Goal: Transaction & Acquisition: Purchase product/service

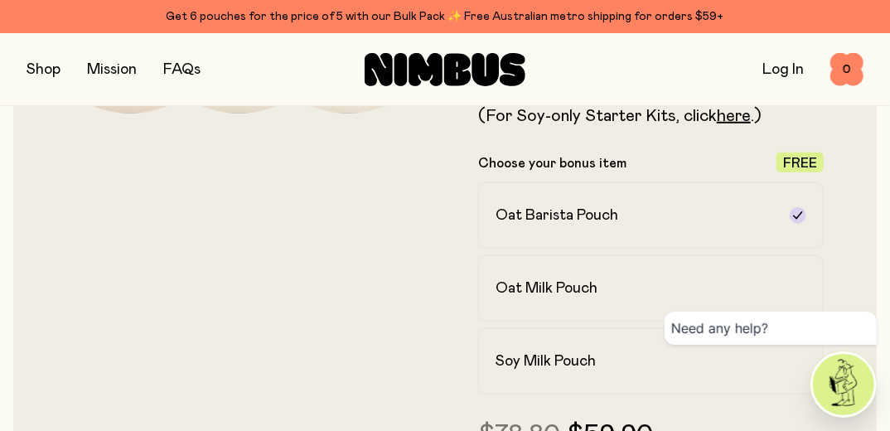
scroll to position [457, 0]
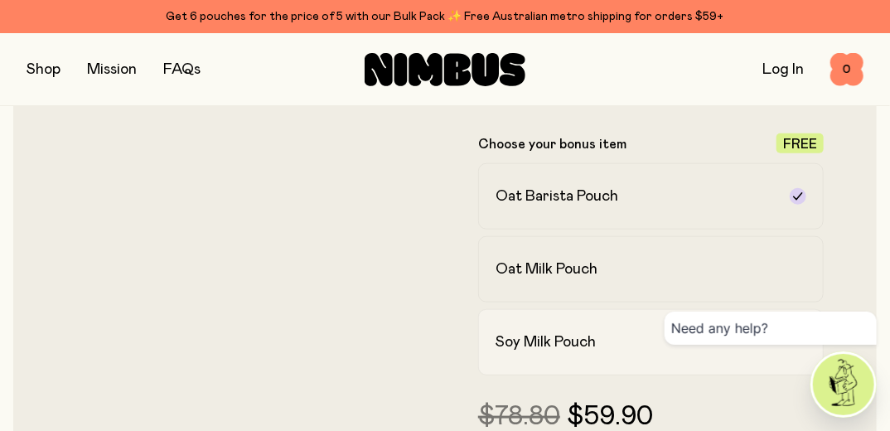
click at [555, 338] on h2 "Soy Milk Pouch" at bounding box center [546, 342] width 100 height 20
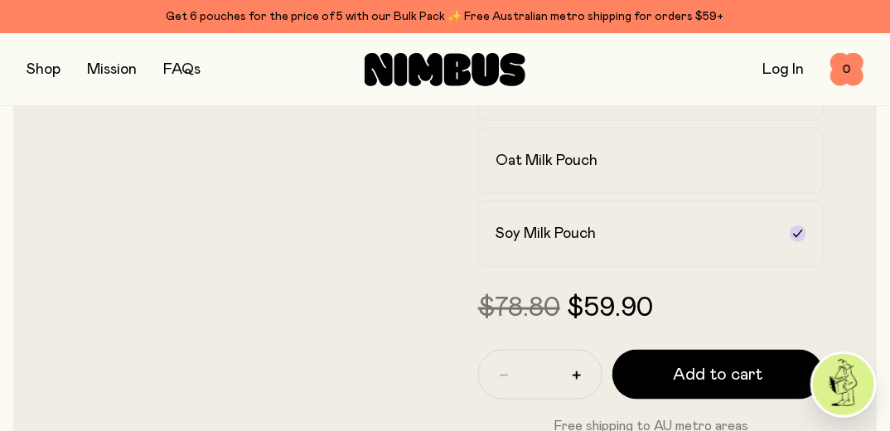
scroll to position [611, 0]
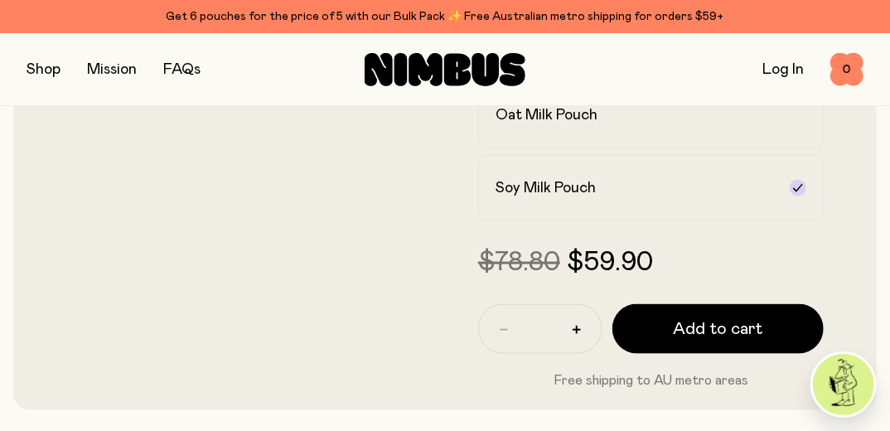
click at [715, 205] on label "Soy Milk Pouch" at bounding box center [651, 188] width 346 height 66
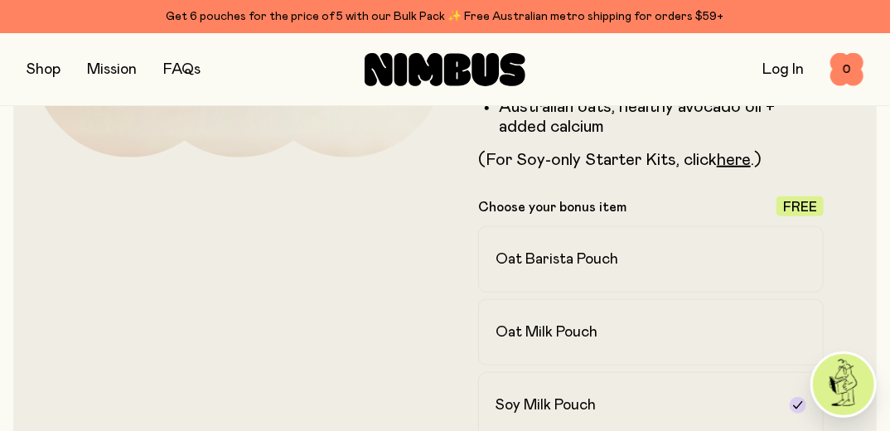
scroll to position [401, 0]
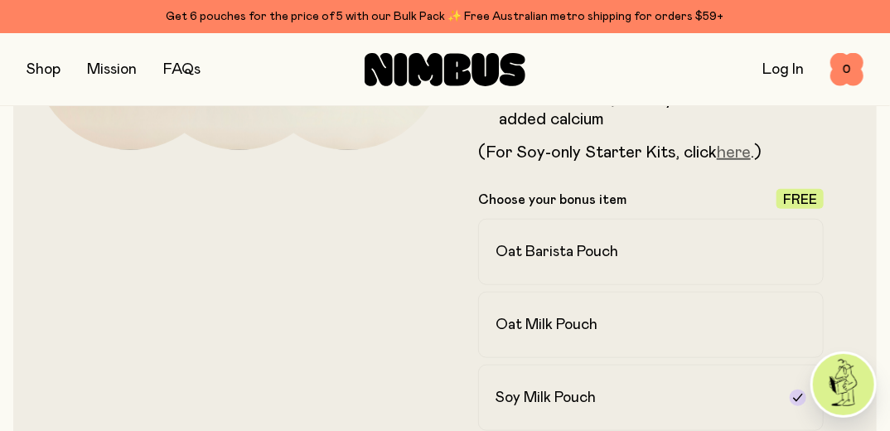
click at [731, 151] on link "here" at bounding box center [734, 152] width 34 height 17
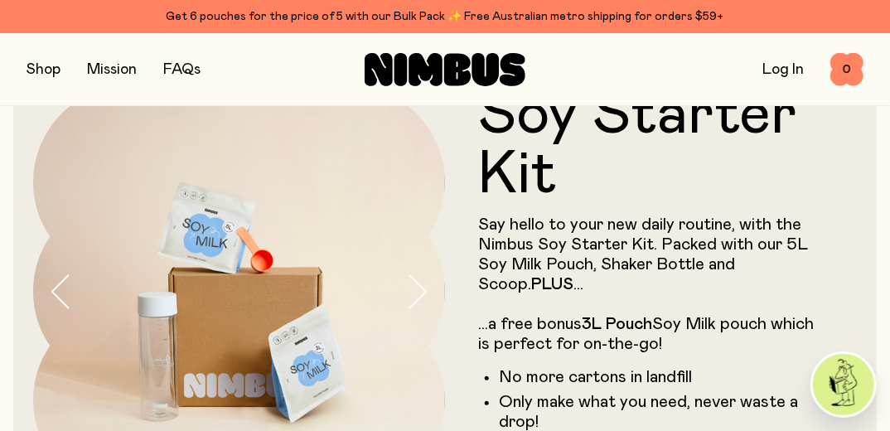
scroll to position [50, 0]
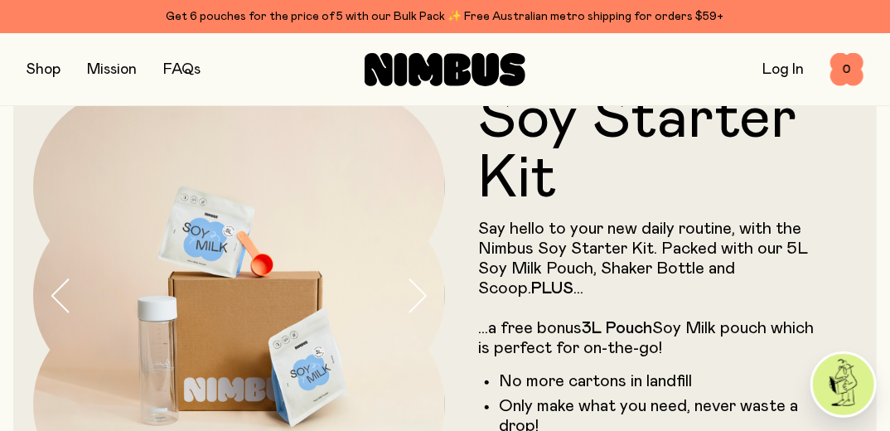
click at [613, 196] on h1 "Soy Starter Kit" at bounding box center [651, 149] width 346 height 119
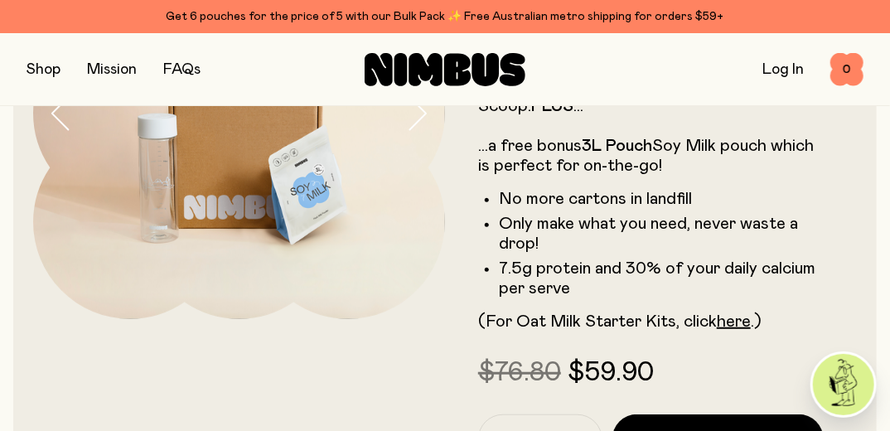
scroll to position [238, 0]
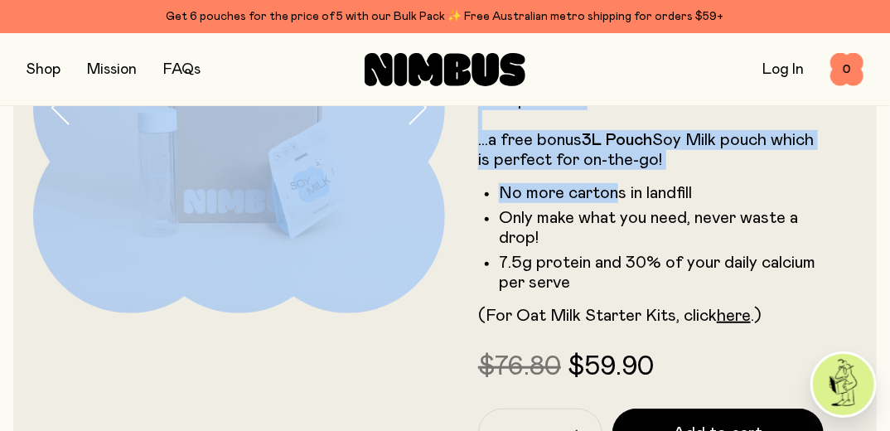
drag, startPoint x: 613, startPoint y: 196, endPoint x: 227, endPoint y: 221, distance: 387.0
click at [227, 221] on div "Soy Starter Kit Say hello to your new daily routine, with the Nimbus Soy Starte…" at bounding box center [445, 197] width 824 height 633
click at [48, 65] on button "button" at bounding box center [44, 69] width 34 height 23
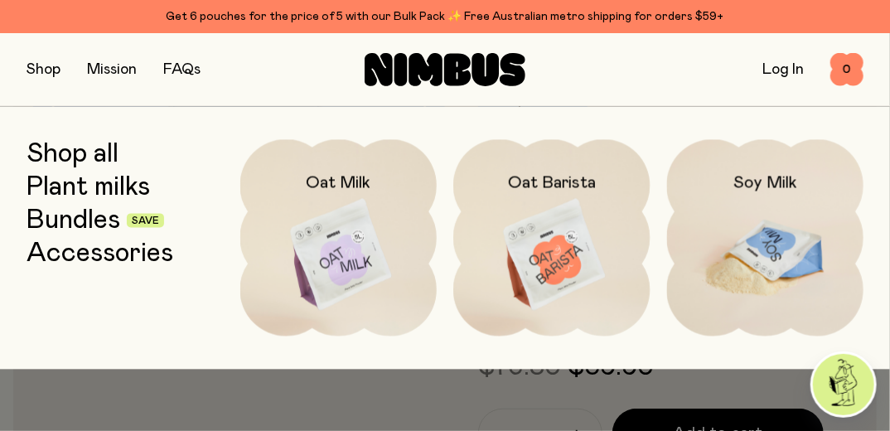
click at [760, 240] on img at bounding box center [765, 254] width 197 height 231
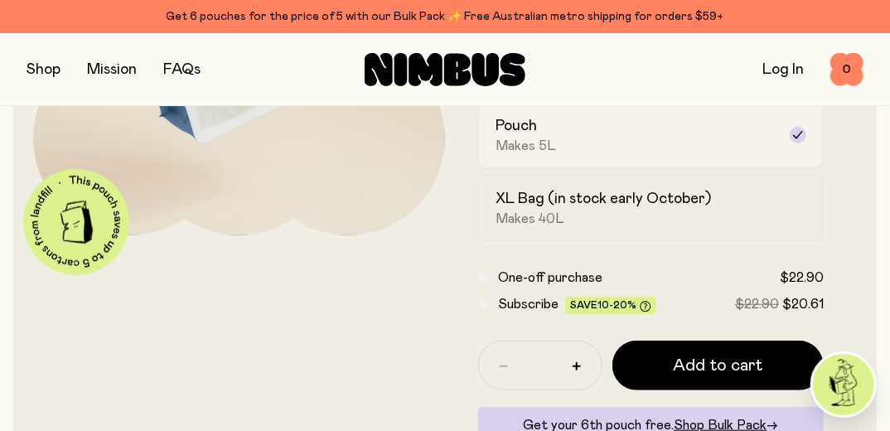
scroll to position [332, 0]
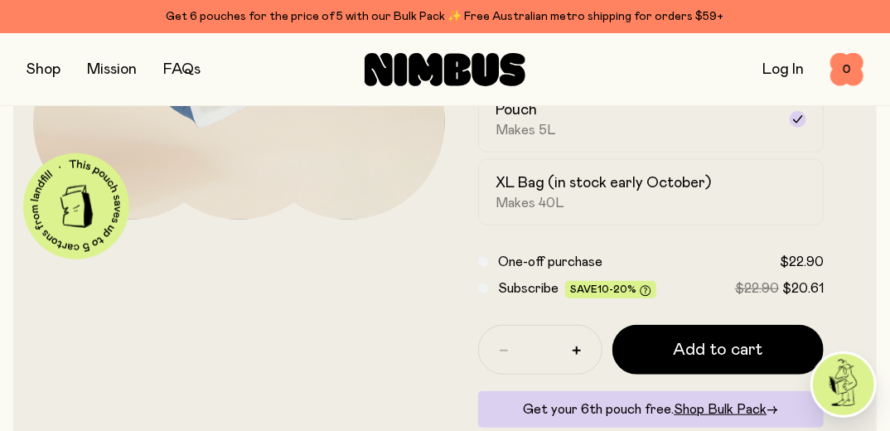
click at [801, 267] on span "$22.90" at bounding box center [802, 261] width 44 height 13
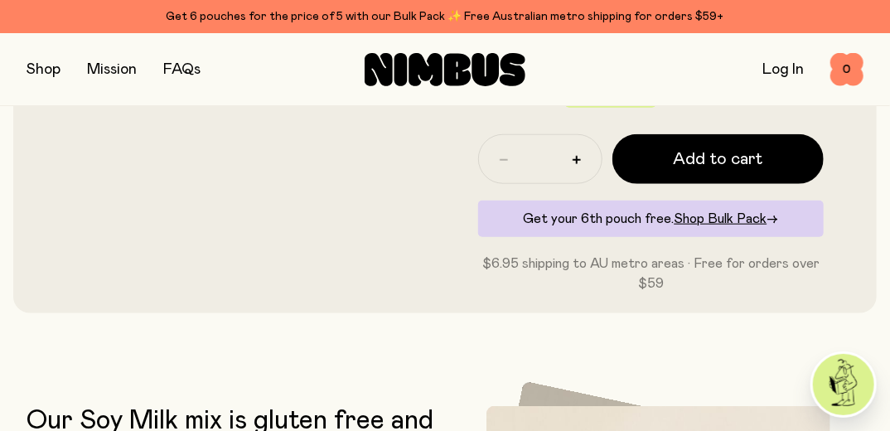
scroll to position [541, 0]
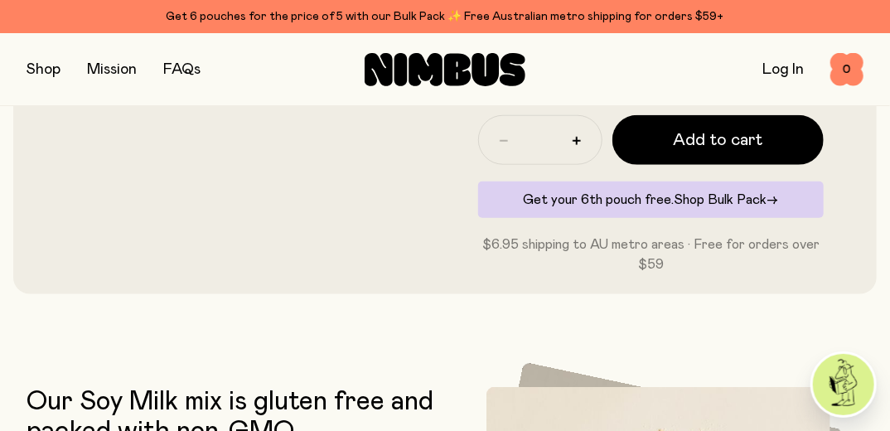
click at [729, 196] on span "Shop Bulk Pack" at bounding box center [721, 199] width 93 height 13
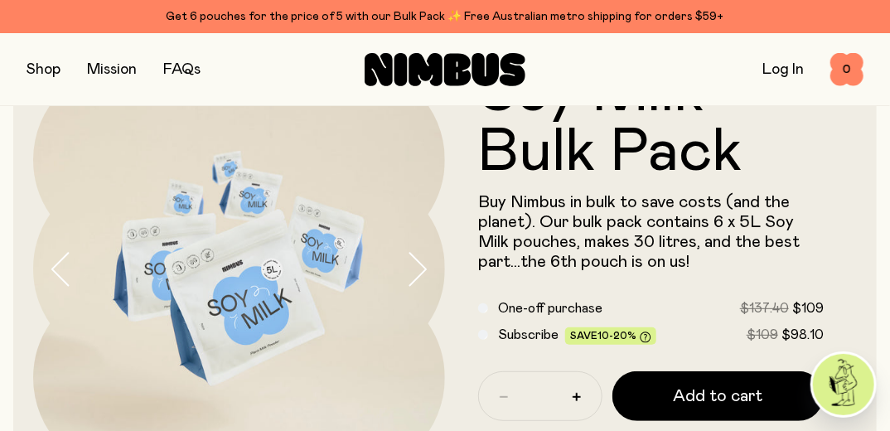
scroll to position [66, 0]
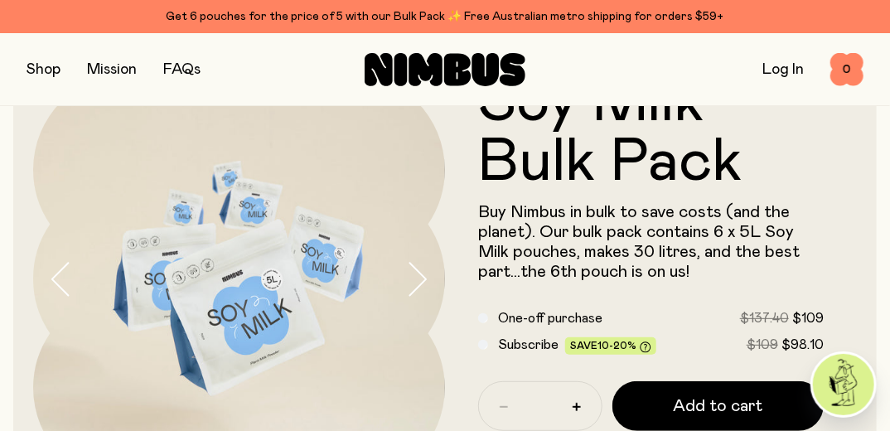
drag, startPoint x: 729, startPoint y: 196, endPoint x: 863, endPoint y: 220, distance: 135.5
click at [863, 220] on div "Soy Milk Bulk Pack Buy Nimbus in bulk to save costs (and the planet). Our bulk …" at bounding box center [445, 280] width 864 height 454
